Goal: Task Accomplishment & Management: Complete application form

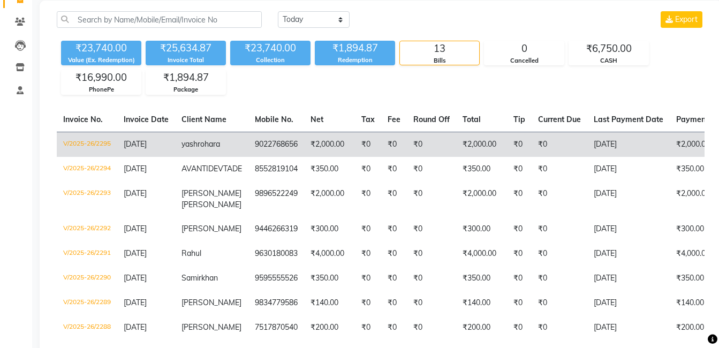
click at [220, 142] on span "rohara" at bounding box center [209, 144] width 22 height 10
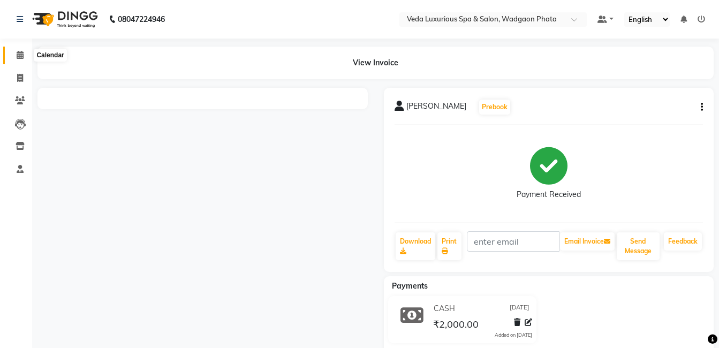
click at [17, 57] on icon at bounding box center [20, 55] width 7 height 8
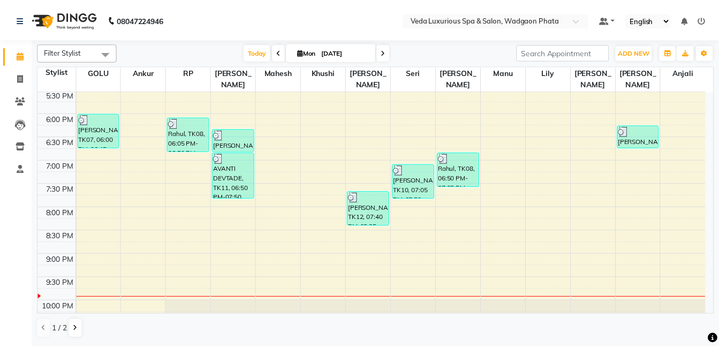
scroll to position [425, 0]
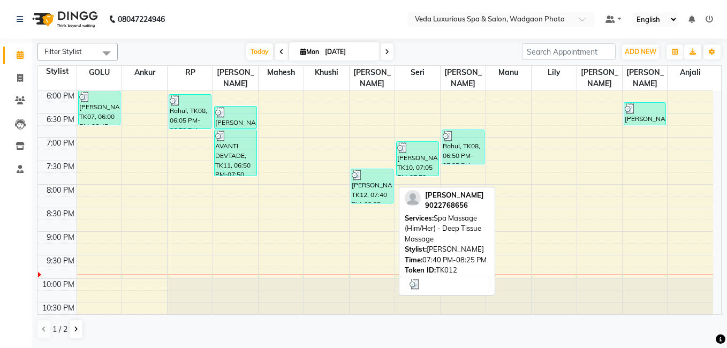
click at [377, 179] on div "yash rohara, TK12, 07:40 PM-08:25 PM, Spa Massage (Him/Her) - Deep Tissue Massa…" at bounding box center [372, 186] width 42 height 34
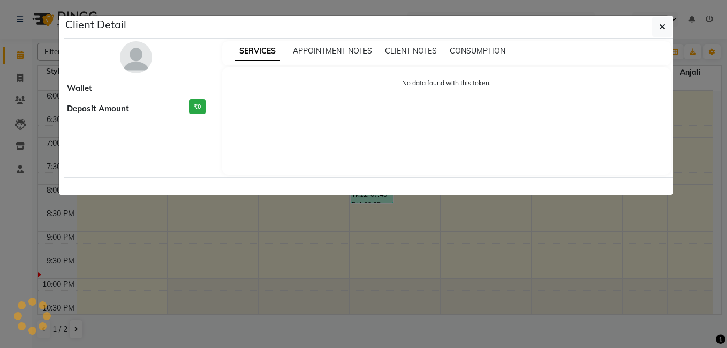
select select "3"
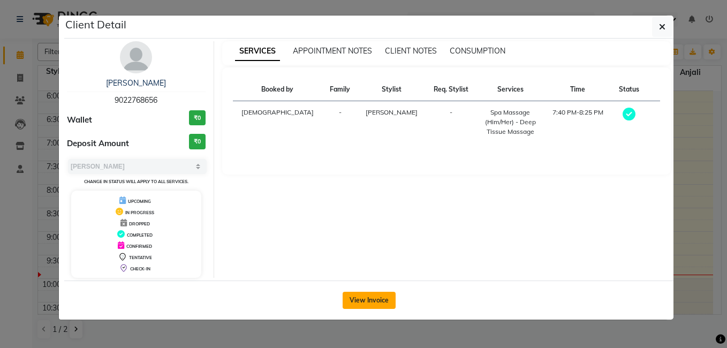
click at [385, 306] on button "View Invoice" at bounding box center [369, 300] width 53 height 17
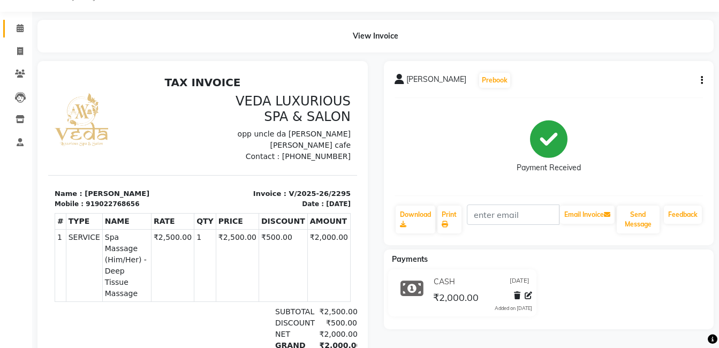
scroll to position [54, 0]
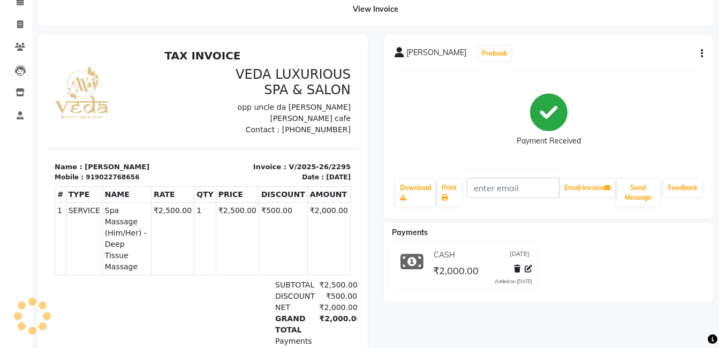
click at [702, 54] on icon "button" at bounding box center [702, 54] width 2 height 1
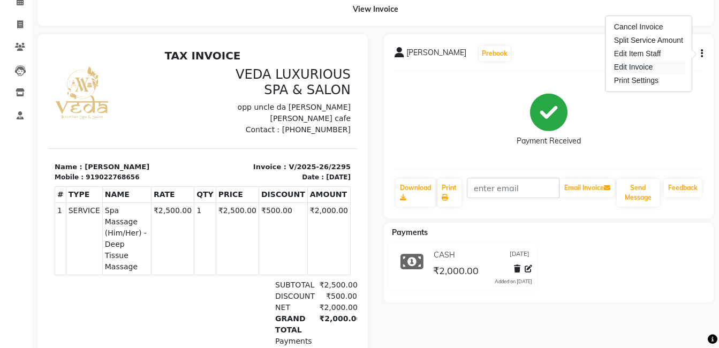
click at [651, 67] on div "Edit Invoice" at bounding box center [648, 67] width 73 height 13
select select "service"
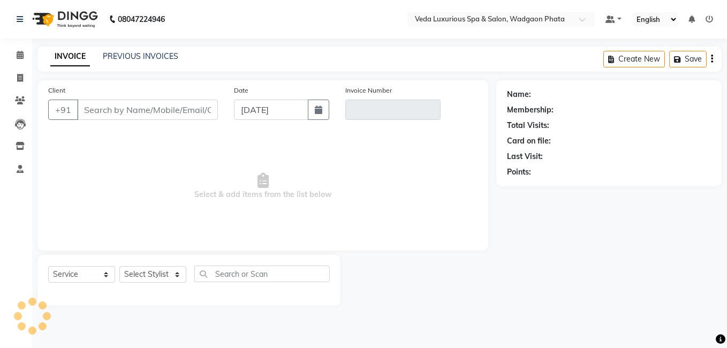
type input "9022768656"
type input "V/2025-26/2295"
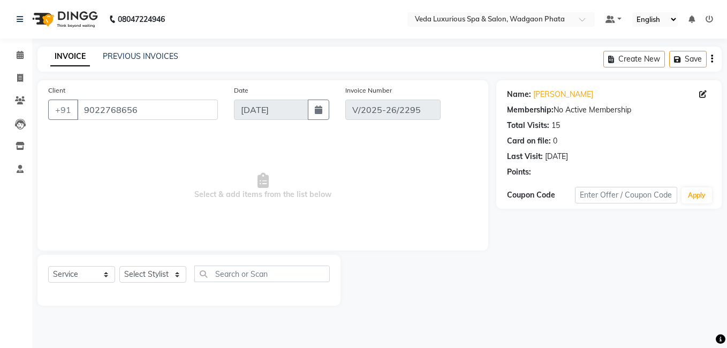
select select "select"
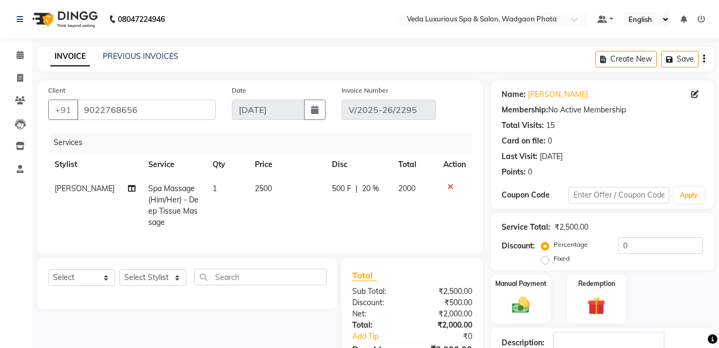
click at [452, 189] on icon at bounding box center [451, 186] width 6 height 7
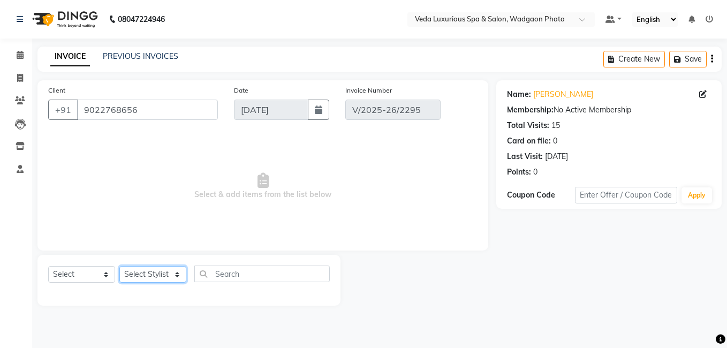
click at [176, 272] on select "Select Stylist Anjali Ankur GOLU Khushi kim lily Mahesh manu MOYA Natasha Nilam…" at bounding box center [152, 274] width 67 height 17
select select "67337"
click at [119, 266] on select "Select Stylist Anjali Ankur GOLU Khushi kim lily Mahesh manu MOYA Natasha Nilam…" at bounding box center [152, 274] width 67 height 17
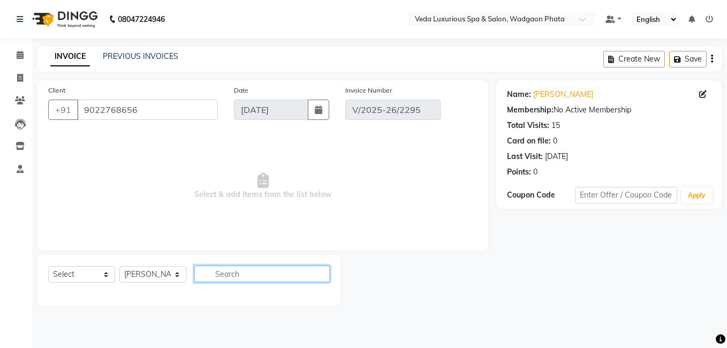
click at [237, 274] on input "text" at bounding box center [261, 274] width 135 height 17
click at [288, 268] on input "deep" at bounding box center [254, 274] width 120 height 17
type input "d"
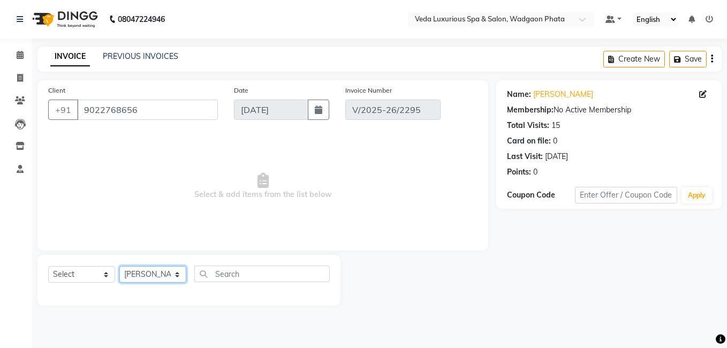
click at [172, 272] on select "Select Stylist Anjali Ankur GOLU Khushi kim lily Mahesh manu MOYA Natasha Nilam…" at bounding box center [152, 274] width 67 height 17
click at [119, 266] on select "Select Stylist Anjali Ankur GOLU Khushi kim lily Mahesh manu MOYA Natasha Nilam…" at bounding box center [152, 274] width 67 height 17
click at [179, 273] on select "Select Stylist Anjali Ankur GOLU Khushi kim lily Mahesh manu MOYA Natasha Nilam…" at bounding box center [152, 274] width 67 height 17
select select "67337"
click at [119, 266] on select "Select Stylist Anjali Ankur GOLU Khushi kim lily Mahesh manu MOYA Natasha Nilam…" at bounding box center [152, 274] width 67 height 17
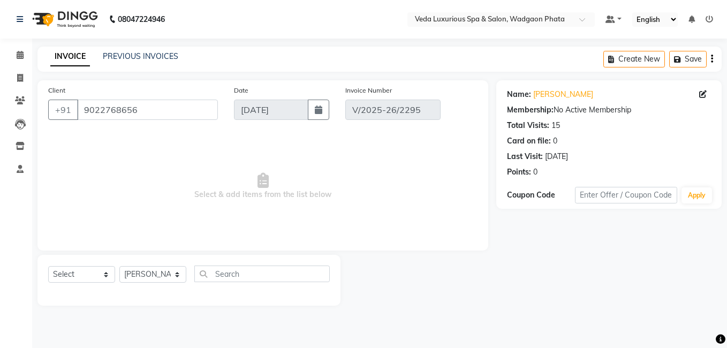
click at [326, 144] on span "Select & add items from the list below" at bounding box center [263, 186] width 430 height 107
click at [23, 76] on icon at bounding box center [20, 78] width 6 height 8
select select "service"
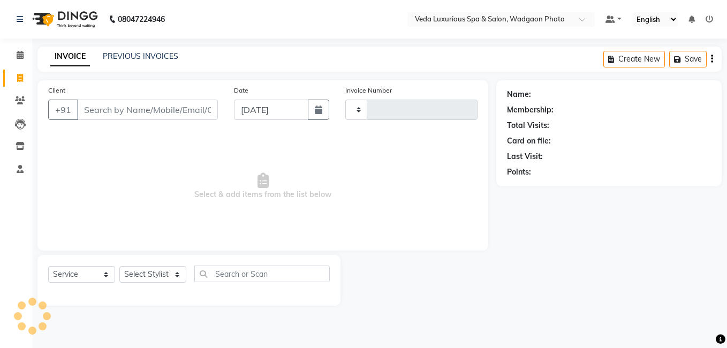
click at [402, 54] on div "INVOICE PREVIOUS INVOICES Create New Save" at bounding box center [379, 59] width 684 height 25
type input "2296"
select select "4666"
click at [23, 55] on icon at bounding box center [20, 55] width 7 height 8
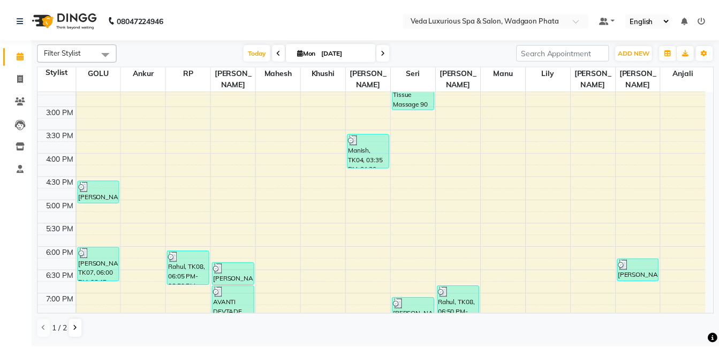
scroll to position [425, 0]
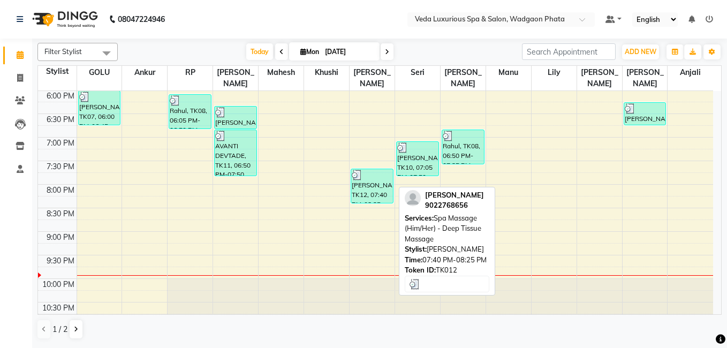
click at [368, 172] on div "yash rohara, TK12, 07:40 PM-08:25 PM, Spa Massage (Him/Her) - Deep Tissue Massa…" at bounding box center [372, 186] width 42 height 34
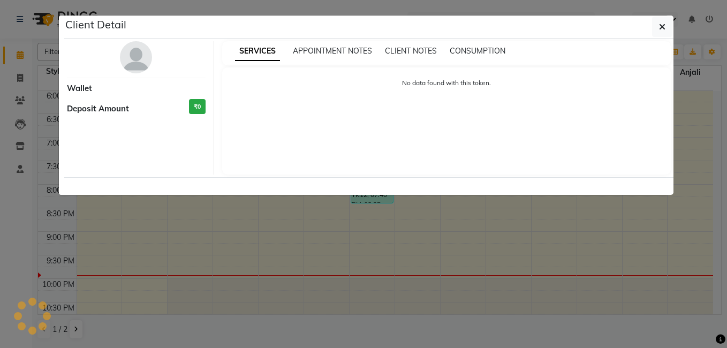
select select "3"
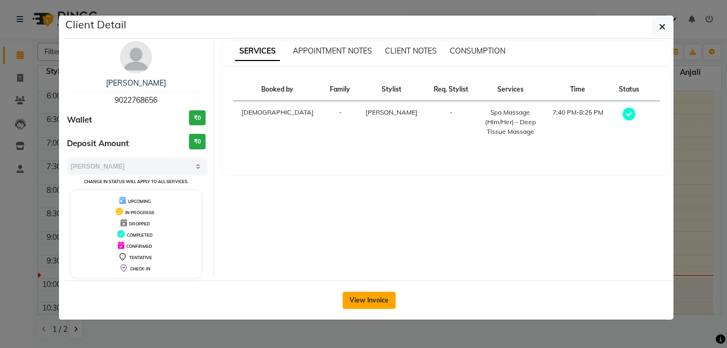
click at [379, 292] on button "View Invoice" at bounding box center [369, 300] width 53 height 17
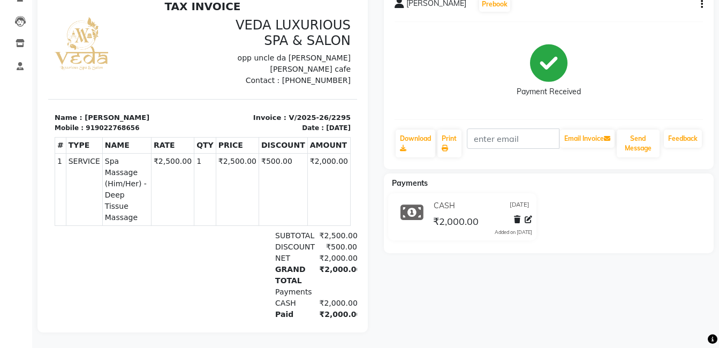
scroll to position [107, 0]
click at [517, 215] on icon at bounding box center [517, 218] width 6 height 7
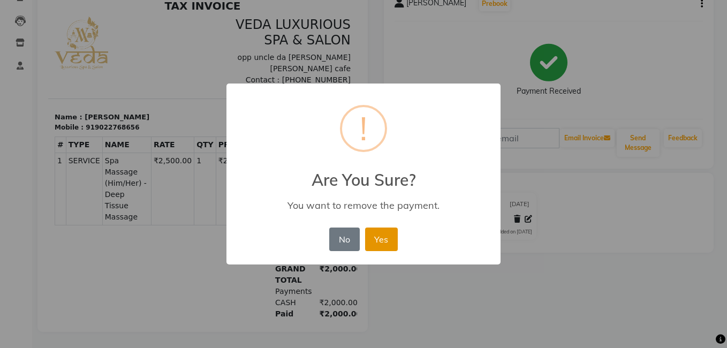
click at [388, 239] on button "Yes" at bounding box center [381, 240] width 33 height 24
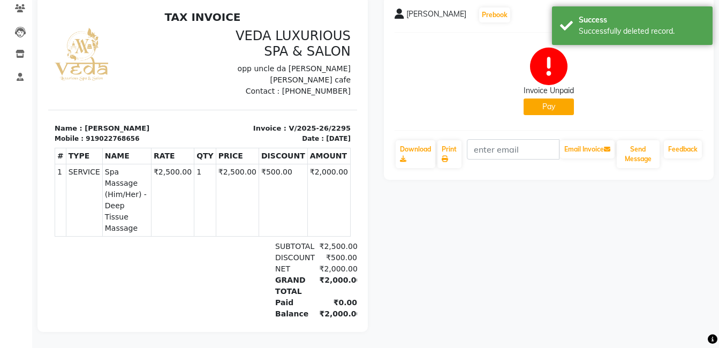
scroll to position [47, 0]
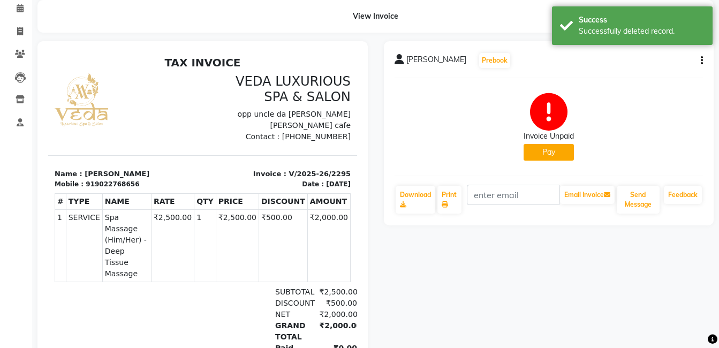
click at [547, 154] on button "Pay" at bounding box center [549, 152] width 50 height 17
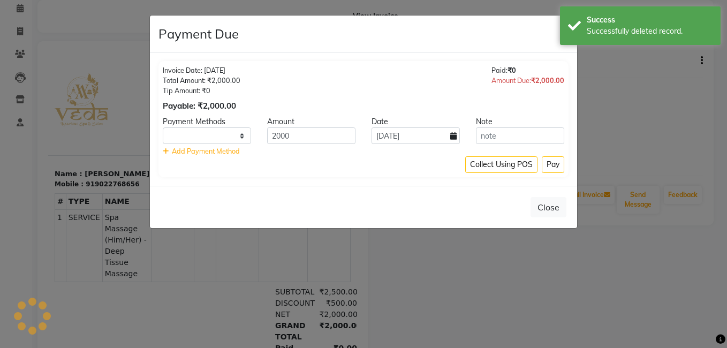
select select "1"
drag, startPoint x: 317, startPoint y: 138, endPoint x: 326, endPoint y: 136, distance: 9.4
click at [318, 136] on input "2000" at bounding box center [311, 135] width 88 height 17
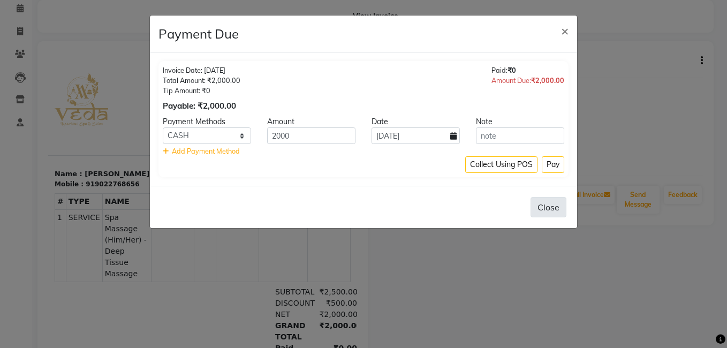
click at [552, 205] on button "Close" at bounding box center [549, 207] width 36 height 20
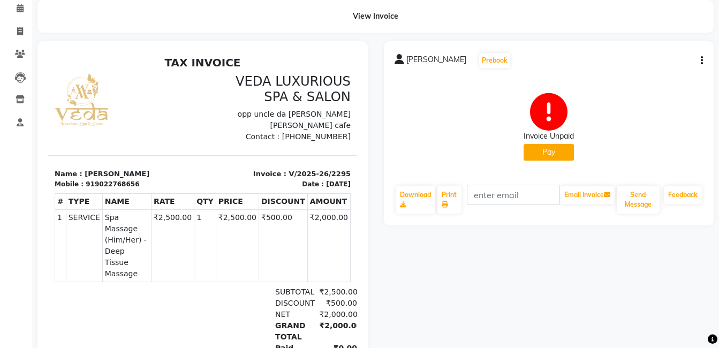
click at [703, 58] on div "yash rohara Prebook Invoice Unpaid Pay Download Print Email Invoice Send Messag…" at bounding box center [549, 133] width 330 height 184
click at [700, 60] on div "yash rohara Prebook Invoice Unpaid Pay Download Print Email Invoice Send Messag…" at bounding box center [549, 133] width 330 height 184
click at [700, 60] on button "button" at bounding box center [700, 60] width 6 height 11
click at [657, 35] on div "Cancel Invoice" at bounding box center [648, 33] width 73 height 13
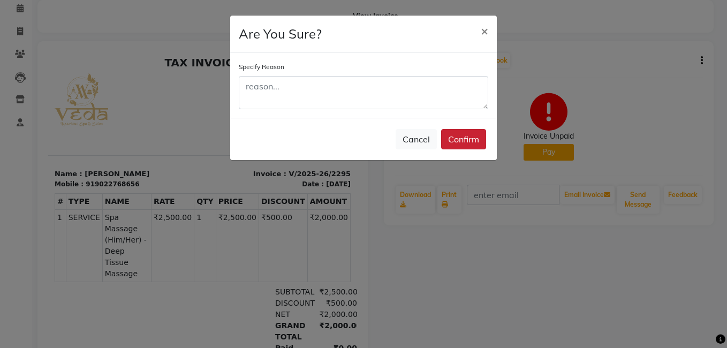
click at [468, 140] on button "Confirm" at bounding box center [463, 139] width 45 height 20
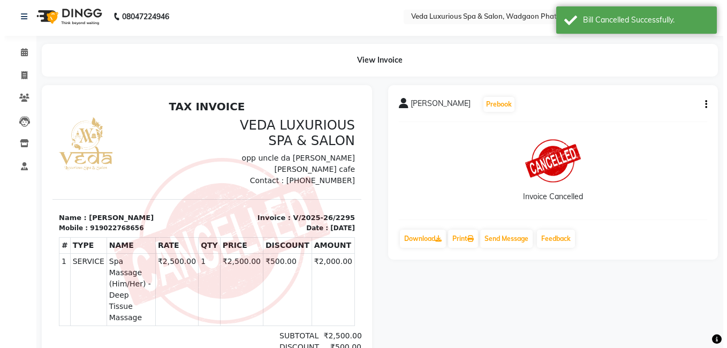
scroll to position [0, 0]
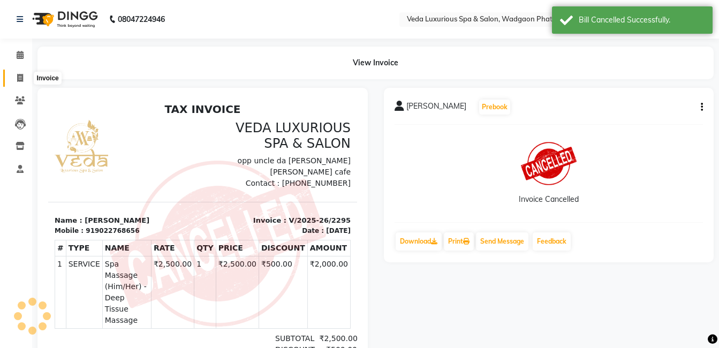
drag, startPoint x: 20, startPoint y: 77, endPoint x: 26, endPoint y: 78, distance: 6.0
click at [20, 77] on icon at bounding box center [20, 78] width 6 height 8
select select "service"
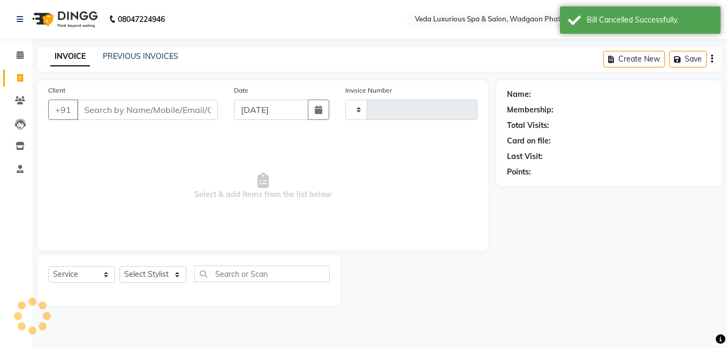
type input "2296"
select select "4666"
click at [186, 112] on input "Client" at bounding box center [147, 110] width 141 height 20
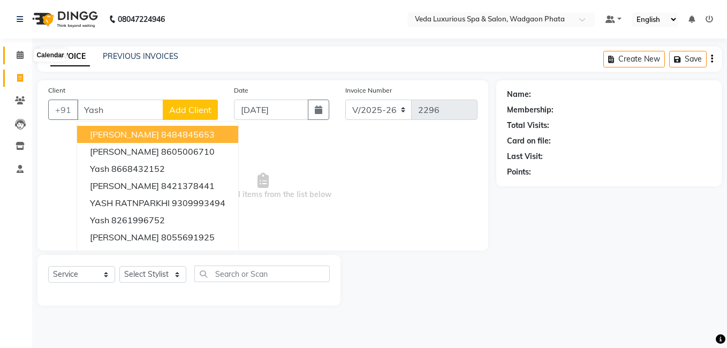
type input "Yash"
click at [18, 55] on icon at bounding box center [20, 55] width 7 height 8
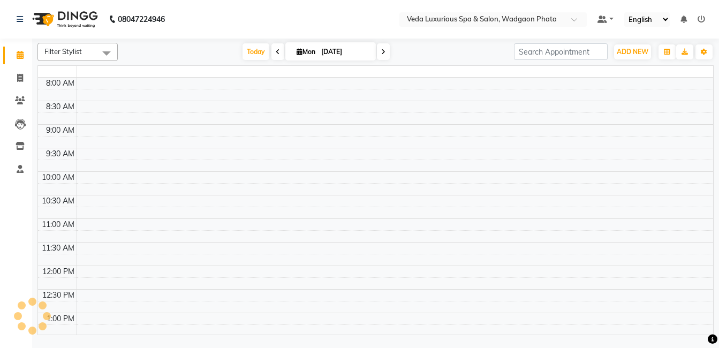
click at [19, 57] on icon at bounding box center [20, 55] width 7 height 8
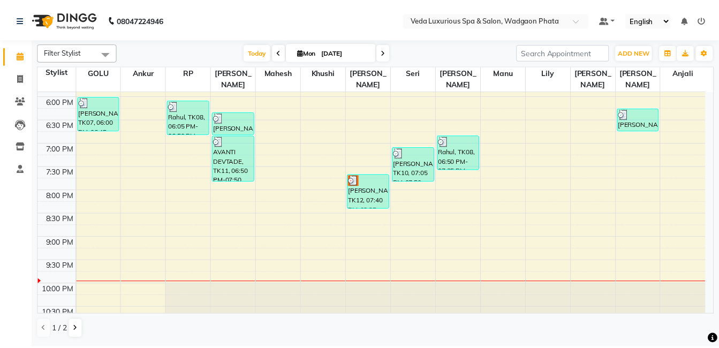
scroll to position [425, 0]
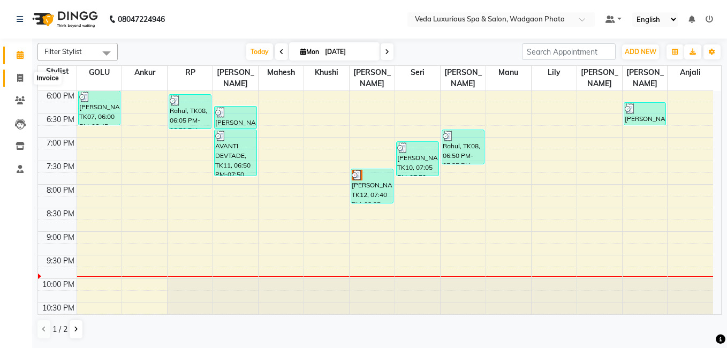
click at [20, 80] on icon at bounding box center [20, 78] width 6 height 8
select select "service"
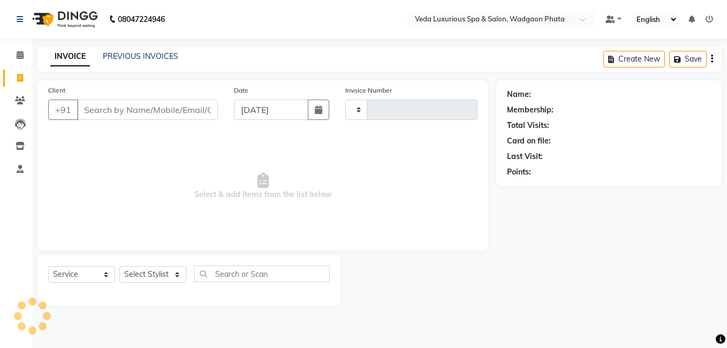
type input "2296"
select select "4666"
click at [155, 108] on input "Client" at bounding box center [147, 110] width 141 height 20
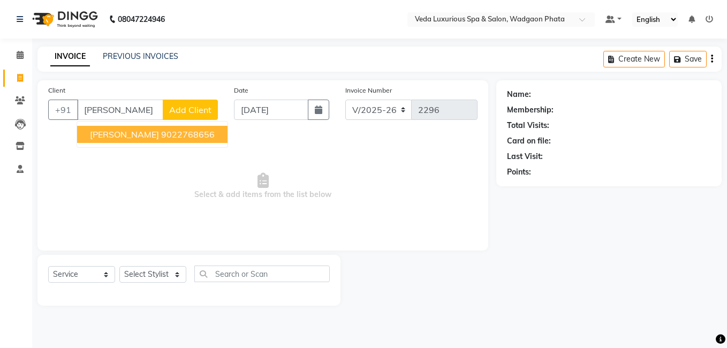
click at [128, 131] on span "yash rohara" at bounding box center [124, 134] width 69 height 11
type input "9022768656"
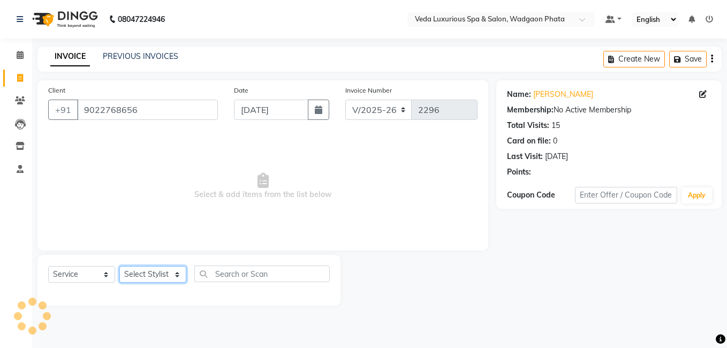
drag, startPoint x: 167, startPoint y: 275, endPoint x: 165, endPoint y: 265, distance: 10.2
click at [165, 276] on select "Select Stylist Anjali Ankur GOLU Khushi kim lily Mahesh manu MOYA Natasha Nilam…" at bounding box center [152, 274] width 67 height 17
select select "67337"
click at [119, 266] on select "Select Stylist Anjali Ankur GOLU Khushi kim lily Mahesh manu MOYA Natasha Nilam…" at bounding box center [152, 274] width 67 height 17
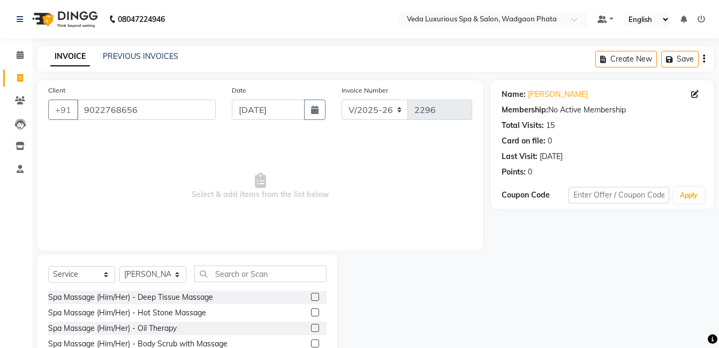
click at [311, 345] on label at bounding box center [315, 344] width 8 height 8
click at [311, 345] on input "checkbox" at bounding box center [314, 344] width 7 height 7
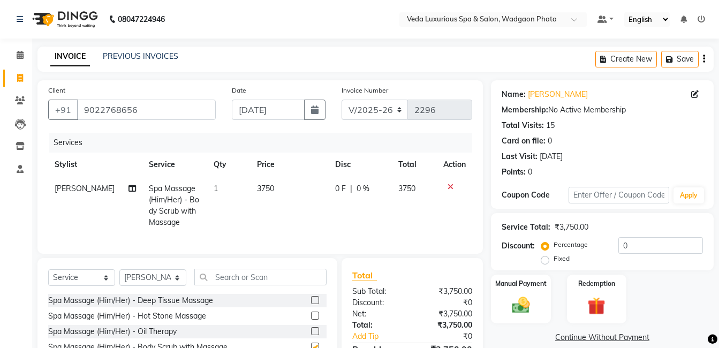
checkbox input "false"
click at [323, 235] on div "Services Stylist Service Qty Price Disc Total Action olivia Spa Massage (Him/He…" at bounding box center [260, 188] width 424 height 110
click at [350, 199] on td "0 F | 0 %" at bounding box center [360, 206] width 63 height 58
select select "67337"
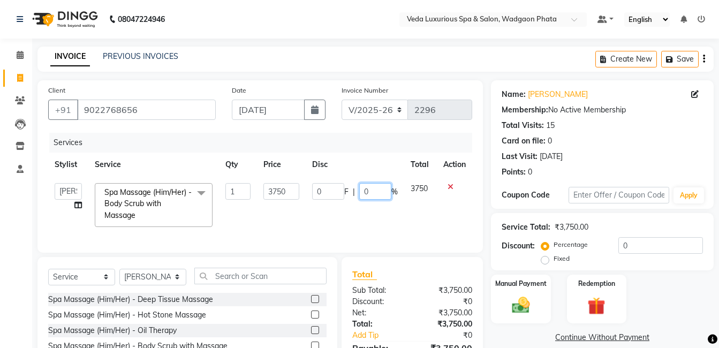
click at [371, 195] on input "0" at bounding box center [375, 191] width 32 height 17
type input "20"
click at [361, 230] on td "0 F | 20 %" at bounding box center [355, 205] width 99 height 57
select select "67337"
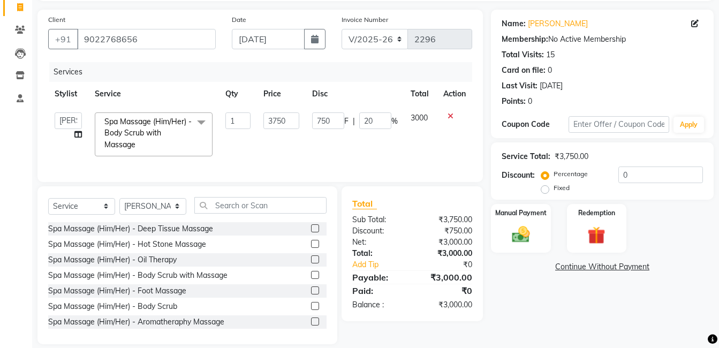
scroll to position [91, 0]
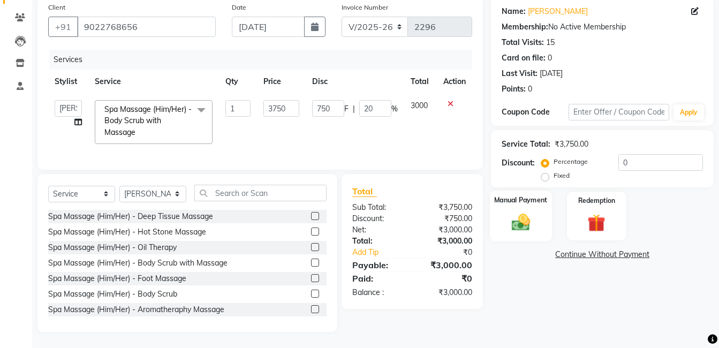
click at [528, 212] on img at bounding box center [521, 222] width 30 height 21
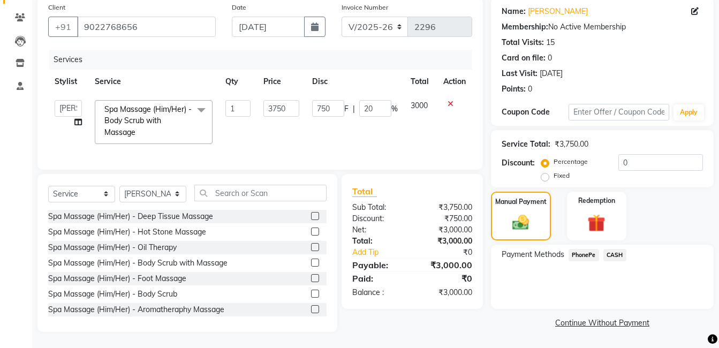
click at [615, 249] on span "CASH" at bounding box center [615, 255] width 23 height 12
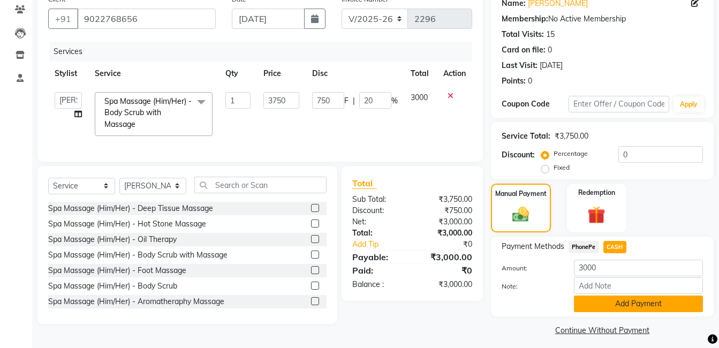
click at [631, 308] on button "Add Payment" at bounding box center [638, 304] width 129 height 17
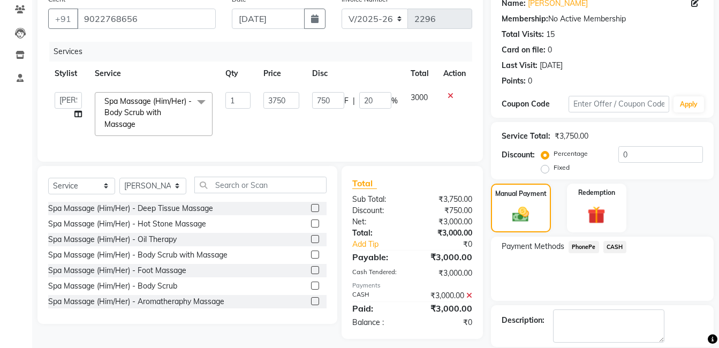
scroll to position [142, 0]
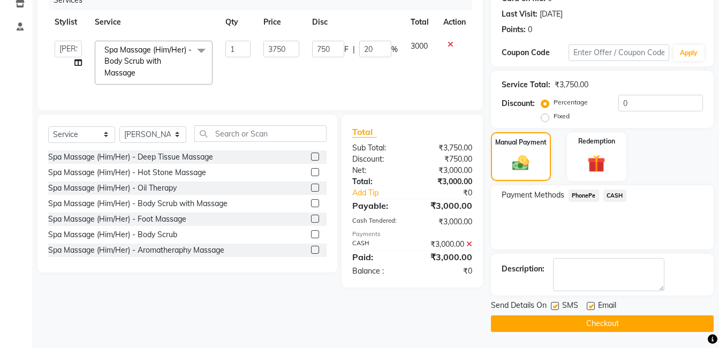
click at [643, 326] on button "Checkout" at bounding box center [602, 323] width 223 height 17
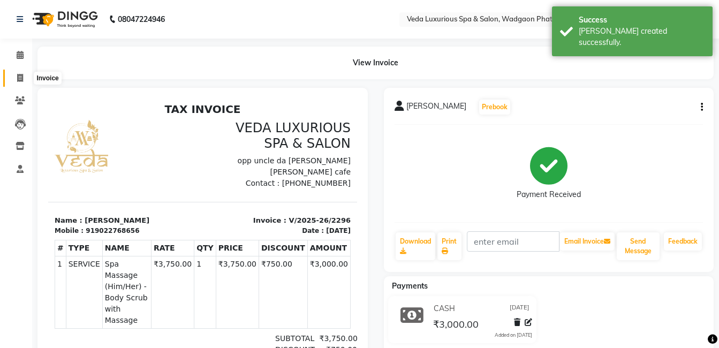
click at [20, 77] on icon at bounding box center [20, 78] width 6 height 8
select select "service"
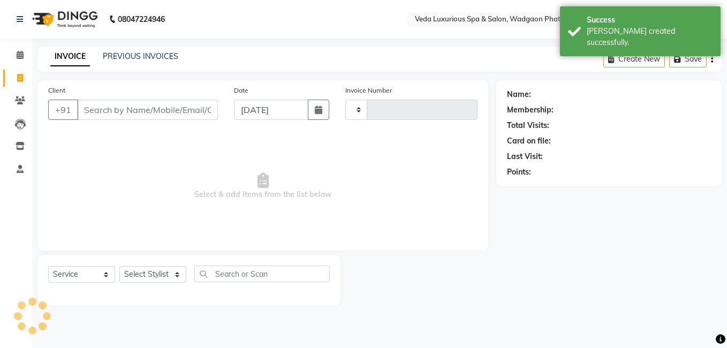
type input "2297"
select select "4666"
click at [125, 53] on link "PREVIOUS INVOICES" at bounding box center [141, 56] width 76 height 10
